Goal: Browse casually

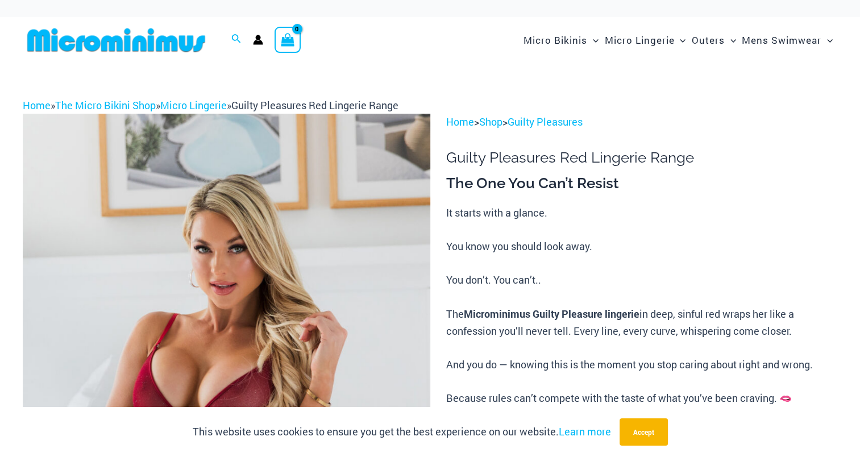
click at [360, 294] on img at bounding box center [227, 419] width 408 height 611
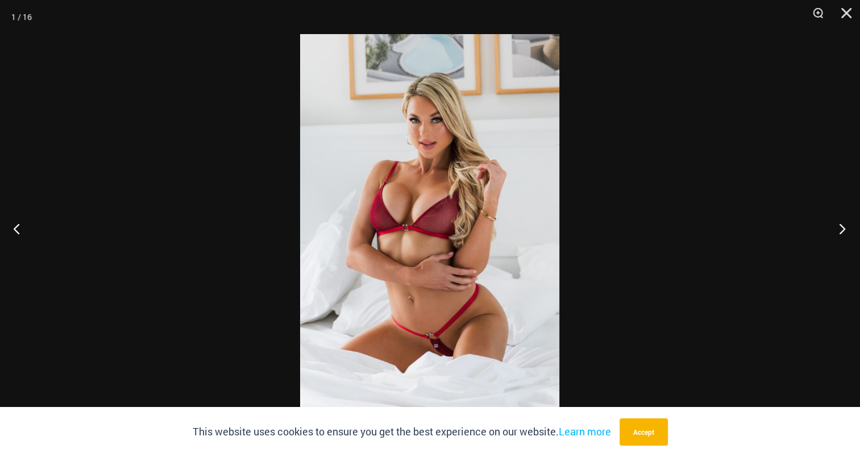
click at [839, 225] on button "Next" at bounding box center [838, 228] width 43 height 57
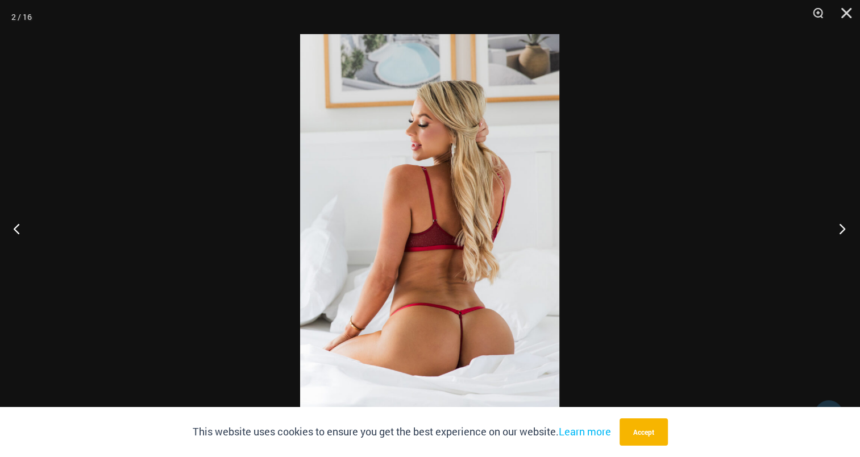
click at [839, 225] on button "Next" at bounding box center [838, 228] width 43 height 57
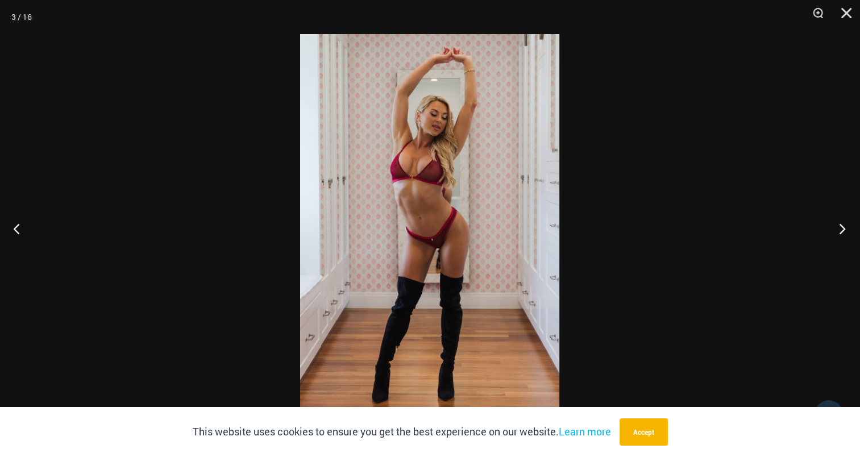
click at [839, 225] on button "Next" at bounding box center [838, 228] width 43 height 57
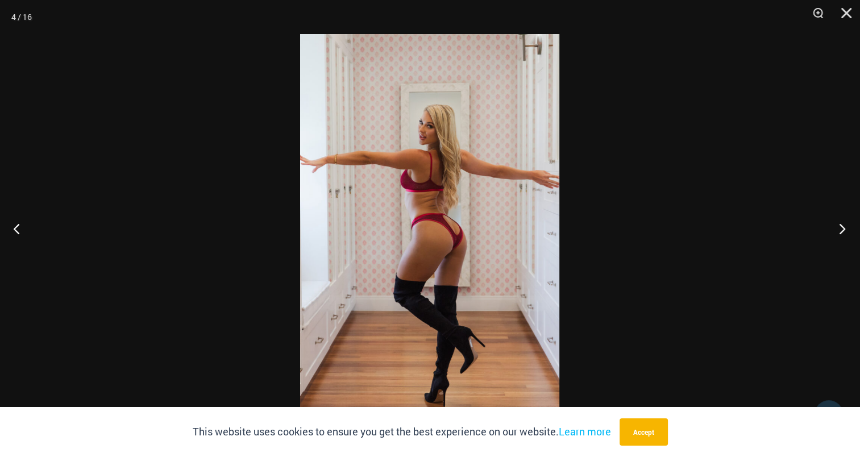
click at [839, 225] on button "Next" at bounding box center [838, 228] width 43 height 57
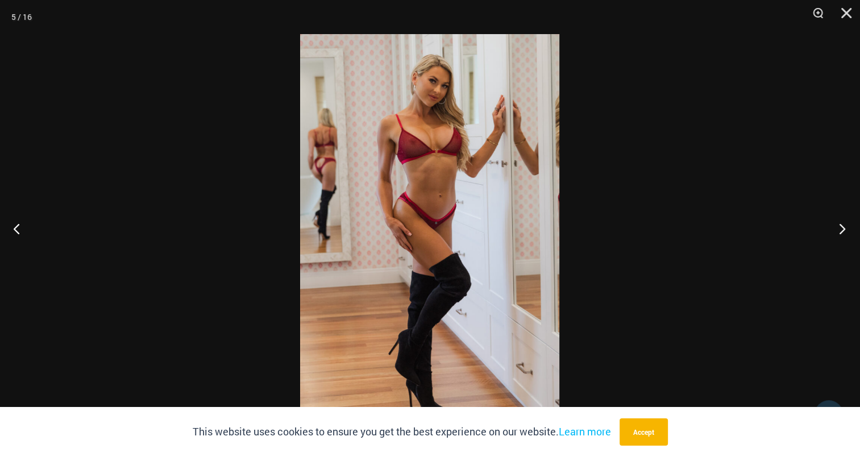
click at [839, 225] on button "Next" at bounding box center [838, 228] width 43 height 57
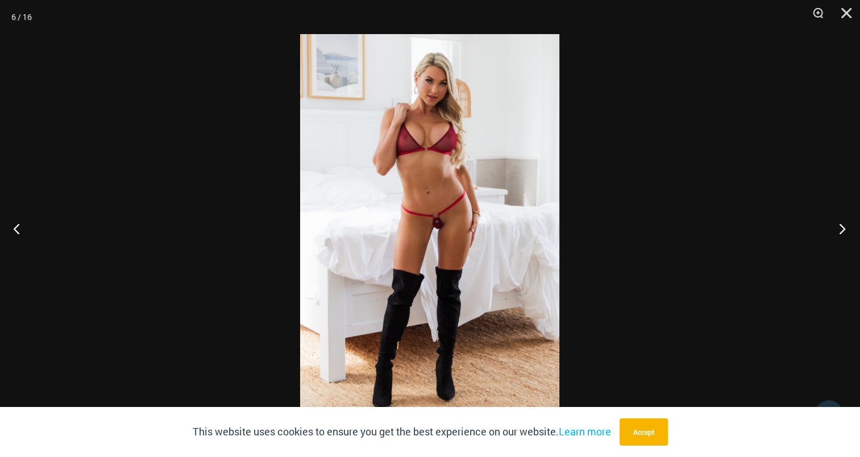
click at [839, 225] on button "Next" at bounding box center [838, 228] width 43 height 57
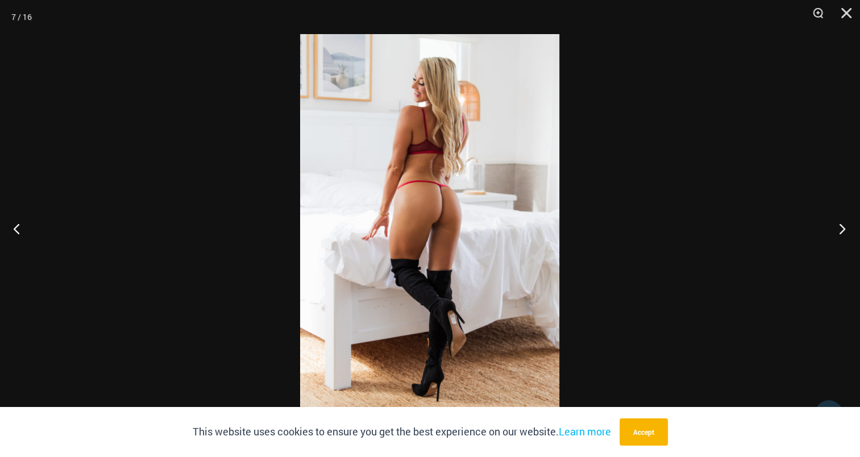
click at [839, 225] on button "Next" at bounding box center [838, 228] width 43 height 57
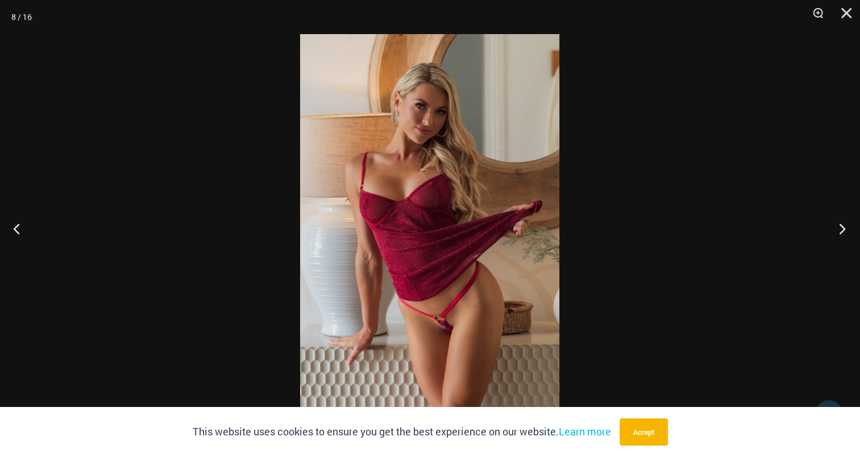
click at [839, 225] on button "Next" at bounding box center [838, 228] width 43 height 57
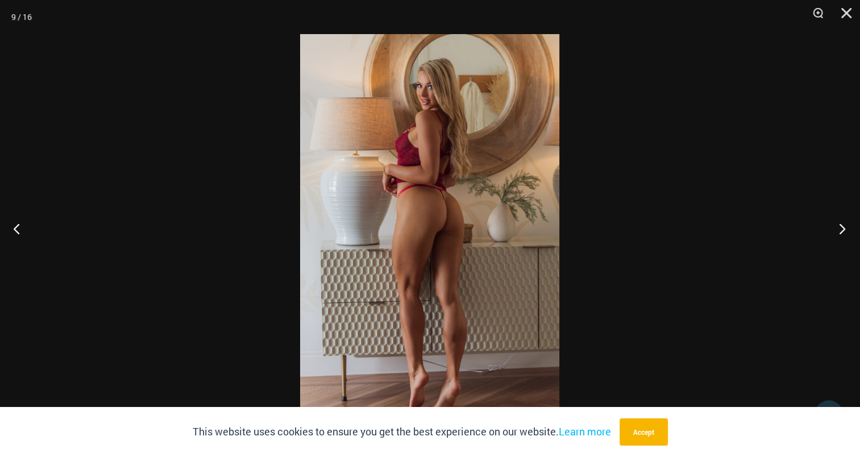
click at [839, 225] on button "Next" at bounding box center [838, 228] width 43 height 57
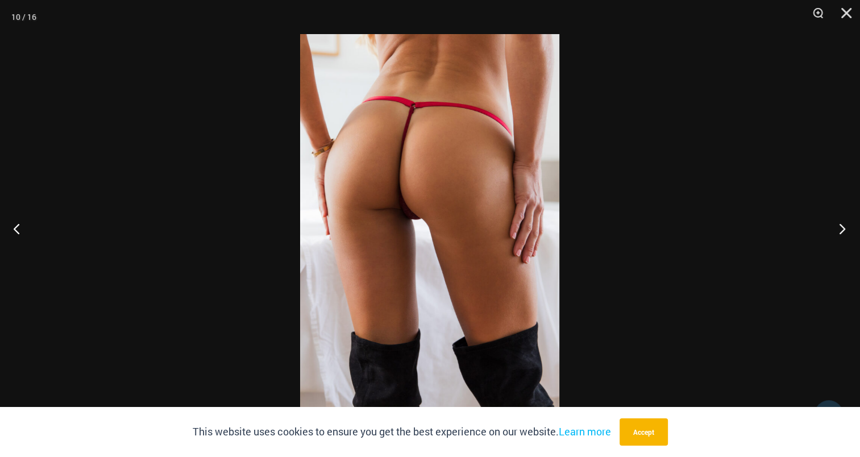
click at [839, 225] on button "Next" at bounding box center [838, 228] width 43 height 57
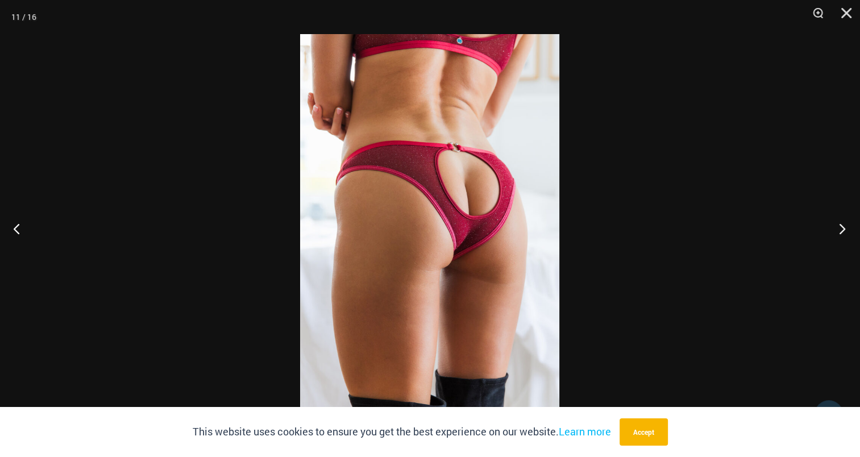
click at [839, 225] on button "Next" at bounding box center [838, 228] width 43 height 57
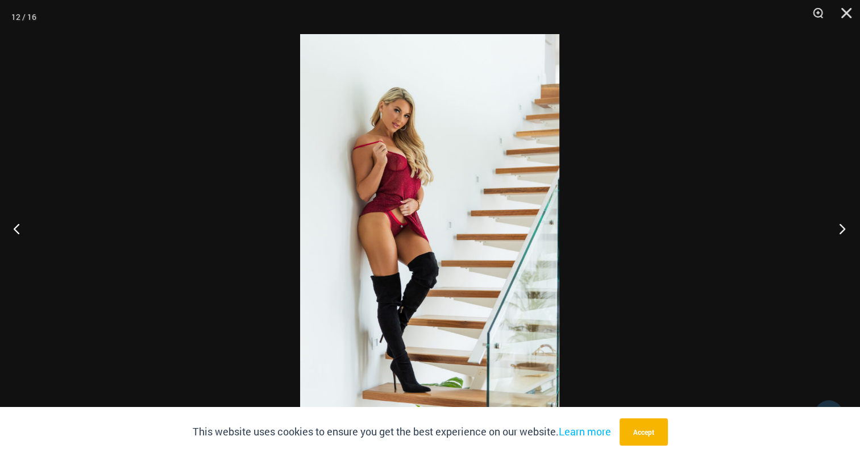
click at [839, 225] on button "Next" at bounding box center [838, 228] width 43 height 57
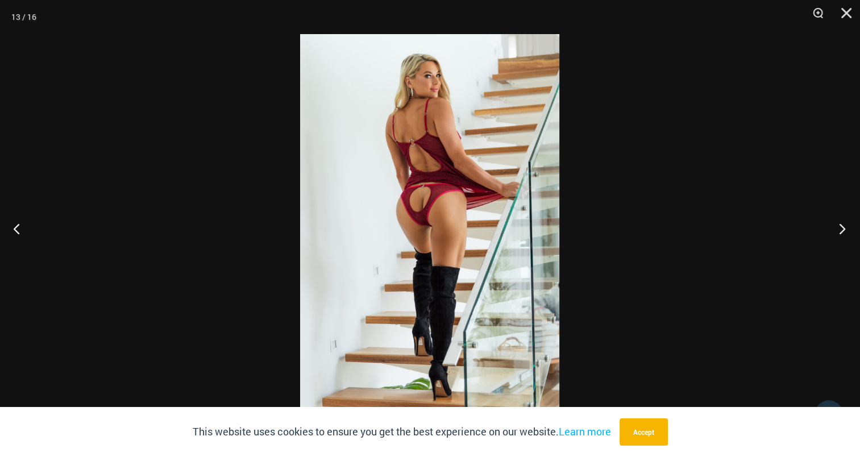
click at [839, 225] on button "Next" at bounding box center [838, 228] width 43 height 57
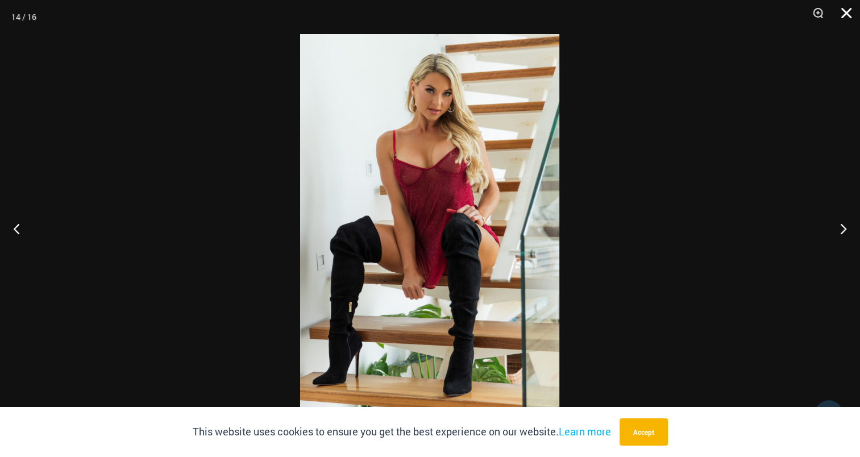
click at [846, 14] on button "Close" at bounding box center [842, 17] width 28 height 34
